Goal: Navigation & Orientation: Find specific page/section

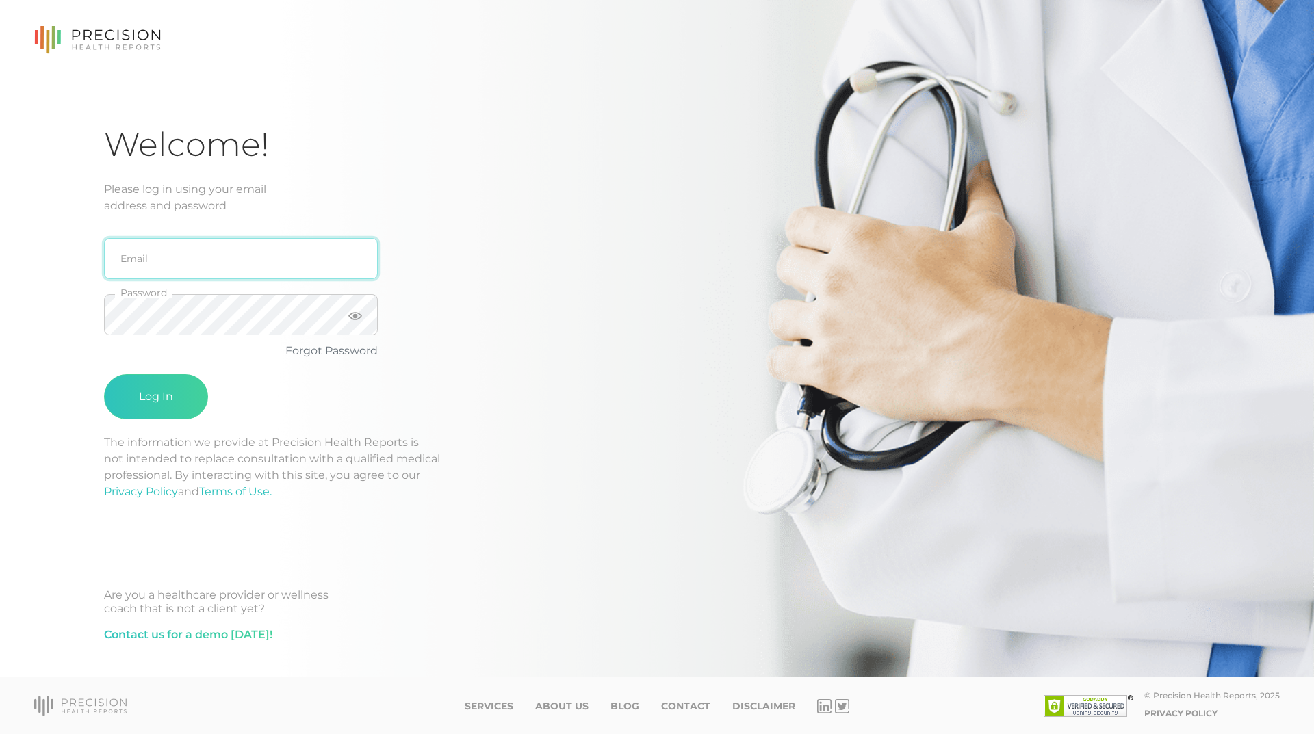
click at [252, 248] on input "email" at bounding box center [241, 258] width 274 height 41
type input "maryksall@gmail.com"
click at [358, 319] on icon at bounding box center [355, 316] width 14 height 8
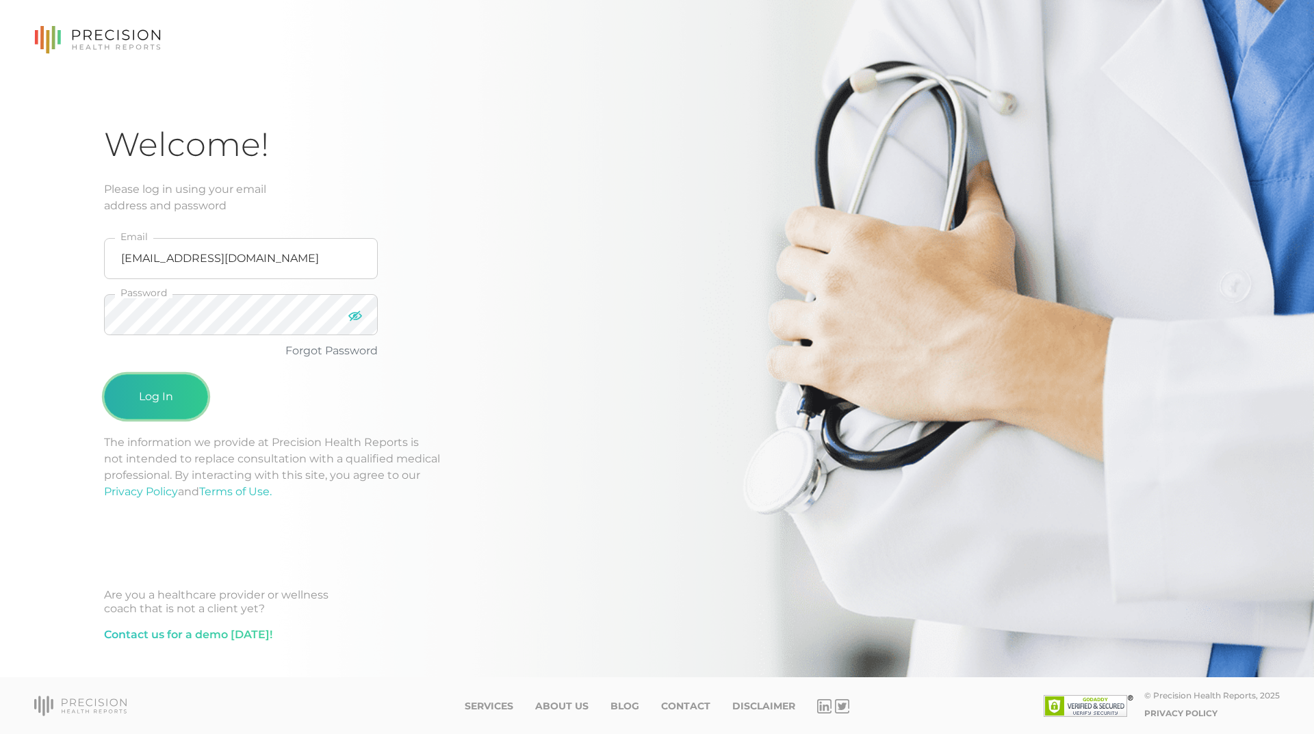
click at [140, 390] on button "Log In" at bounding box center [156, 396] width 104 height 45
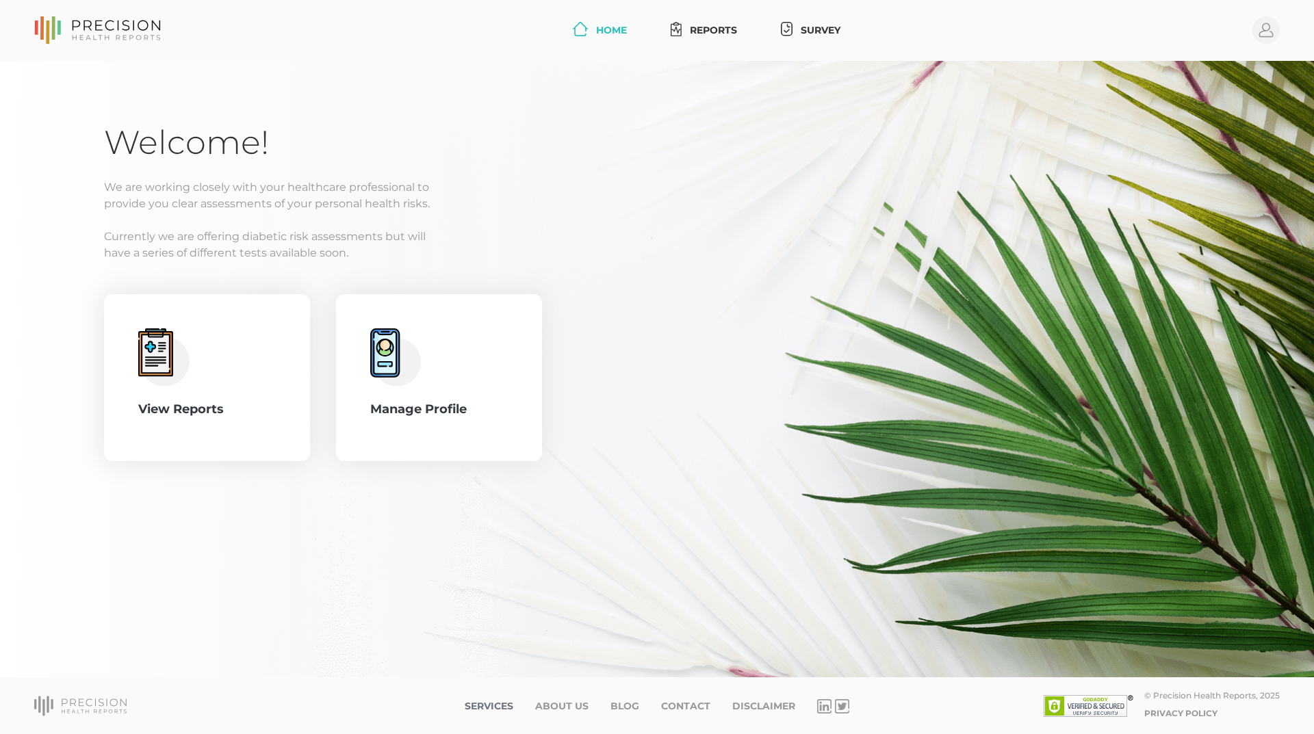
click at [483, 706] on link "Services" at bounding box center [489, 707] width 49 height 12
click at [561, 707] on link "About Us" at bounding box center [561, 707] width 53 height 12
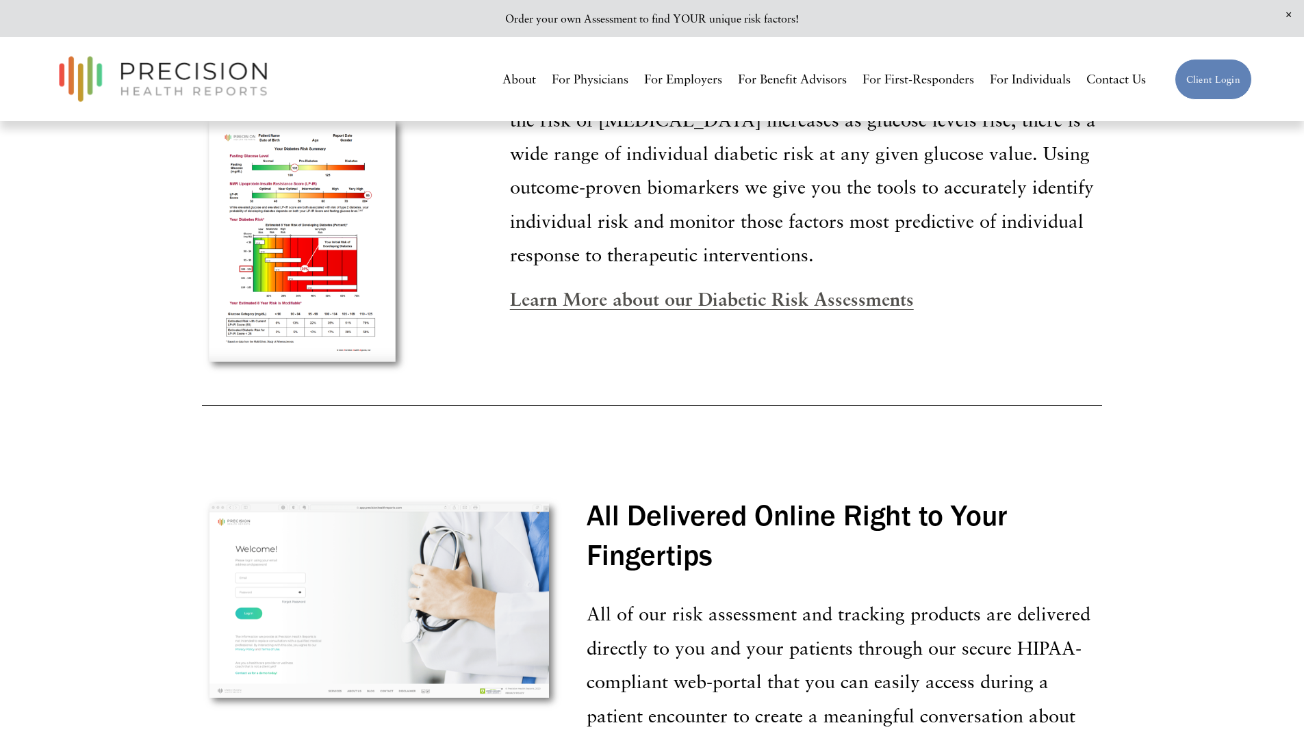
scroll to position [2499, 0]
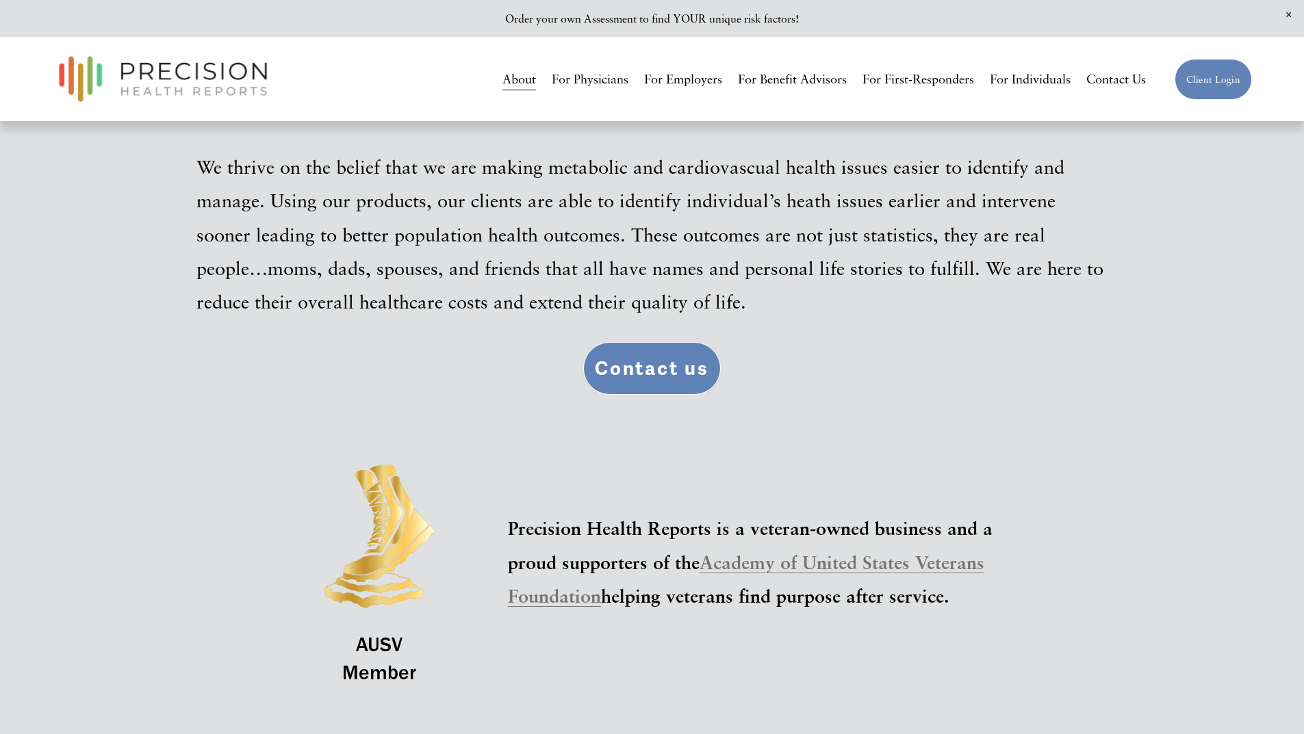
scroll to position [3388, 0]
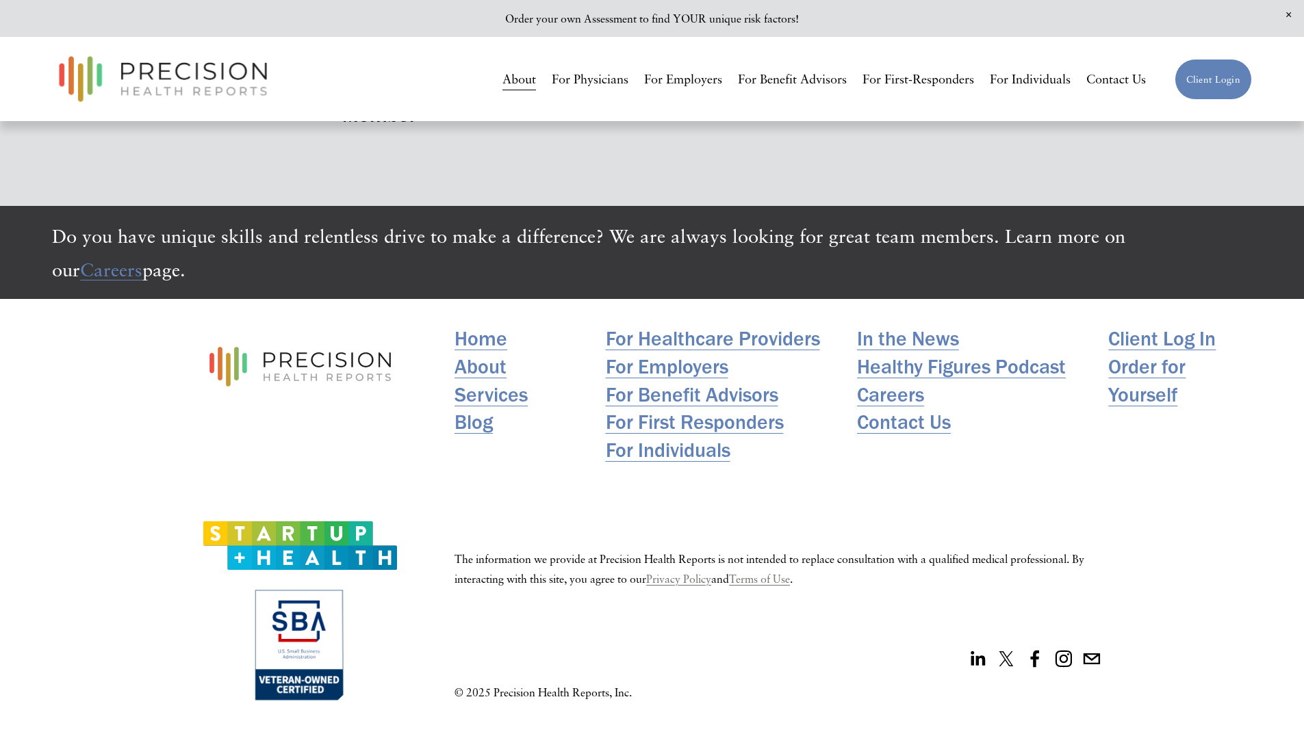
click at [874, 335] on link "In the News" at bounding box center [908, 339] width 102 height 28
